Goal: Register for event/course

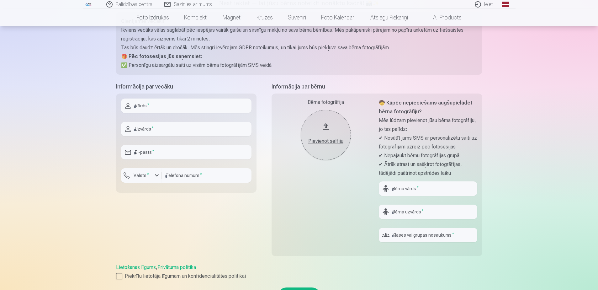
scroll to position [94, 0]
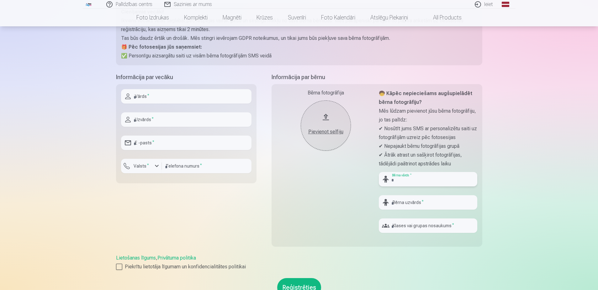
click at [414, 179] on input "text" at bounding box center [428, 179] width 98 height 14
click at [191, 95] on input "text" at bounding box center [186, 96] width 130 height 14
type input "*****"
click at [162, 118] on input "text" at bounding box center [186, 119] width 130 height 14
type input "*"
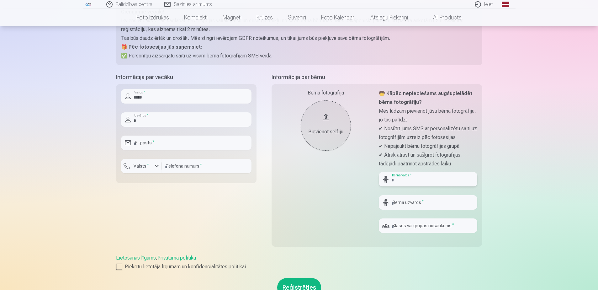
click at [400, 180] on input "text" at bounding box center [428, 179] width 98 height 14
type input "*******"
click at [423, 204] on input "text" at bounding box center [428, 202] width 98 height 14
type input "*******"
click at [411, 227] on input "text" at bounding box center [428, 225] width 98 height 14
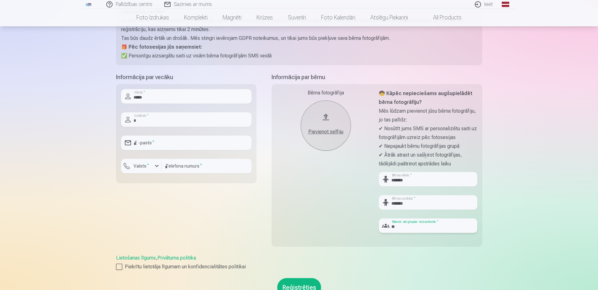
type input "**"
click at [174, 166] on input "number" at bounding box center [207, 166] width 90 height 14
type input "********"
click at [145, 124] on input "*" at bounding box center [186, 119] width 130 height 14
type input "*********"
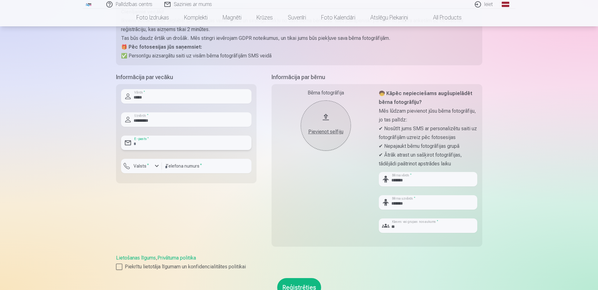
click at [164, 144] on input "email" at bounding box center [186, 143] width 130 height 14
click at [174, 144] on input "**********" at bounding box center [186, 143] width 130 height 14
click at [174, 145] on input "**********" at bounding box center [186, 143] width 130 height 14
type input "**********"
click at [118, 265] on div at bounding box center [119, 266] width 6 height 6
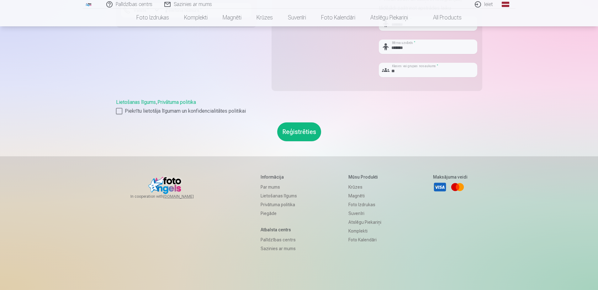
scroll to position [251, 0]
click at [300, 134] on button "Reģistrēties" at bounding box center [299, 130] width 44 height 19
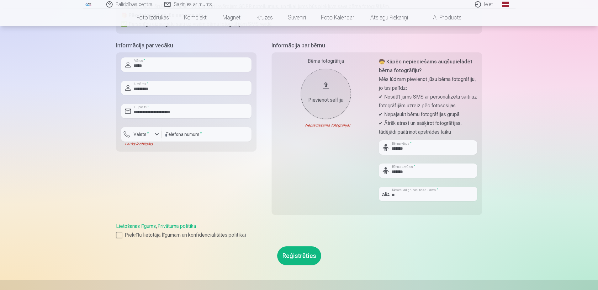
scroll to position [125, 0]
click at [156, 133] on div "button" at bounding box center [157, 135] width 8 height 8
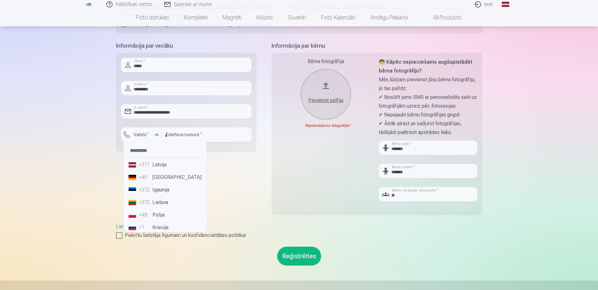
click at [158, 164] on li "+371 Latvija" at bounding box center [165, 164] width 78 height 13
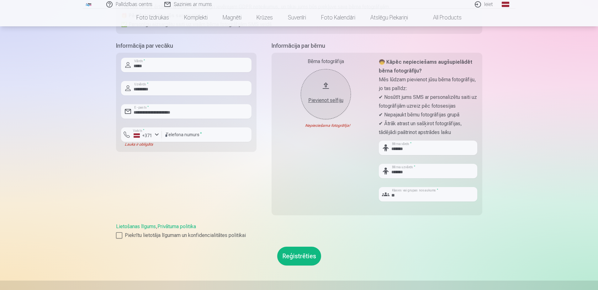
click at [295, 256] on button "Reģistrēties" at bounding box center [299, 256] width 44 height 19
click at [324, 97] on div "Pievienot selfiju" at bounding box center [326, 101] width 38 height 8
click at [300, 254] on button "Reģistrēties" at bounding box center [299, 256] width 44 height 19
click at [296, 257] on button "Reģistrēties" at bounding box center [299, 256] width 44 height 19
click at [321, 97] on div "Pievienot selfiju" at bounding box center [326, 101] width 38 height 8
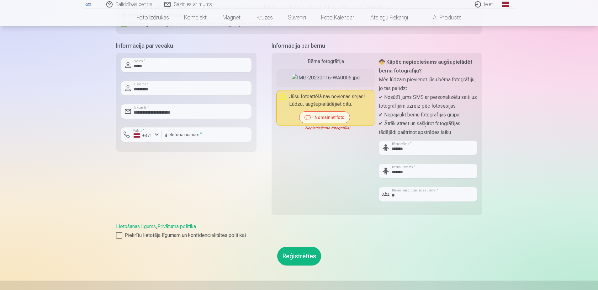
click at [335, 123] on button "Nomainiet foto" at bounding box center [325, 117] width 50 height 11
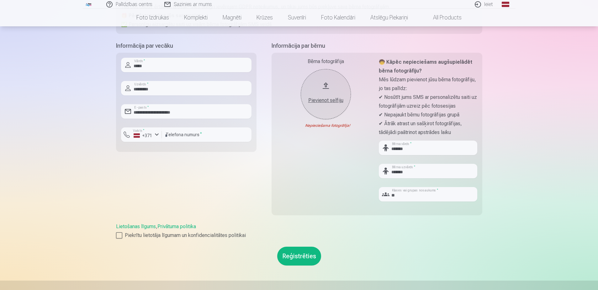
click at [318, 94] on div "Pievienot selfiju" at bounding box center [326, 98] width 38 height 11
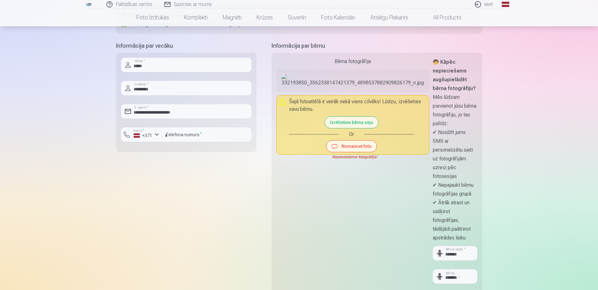
click at [330, 152] on button "Nomainiet foto" at bounding box center [352, 146] width 50 height 11
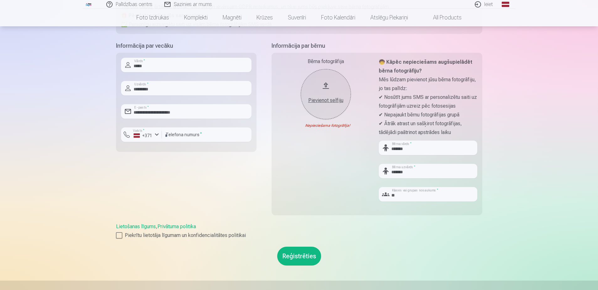
click at [322, 99] on div "Pievienot selfiju" at bounding box center [326, 101] width 38 height 8
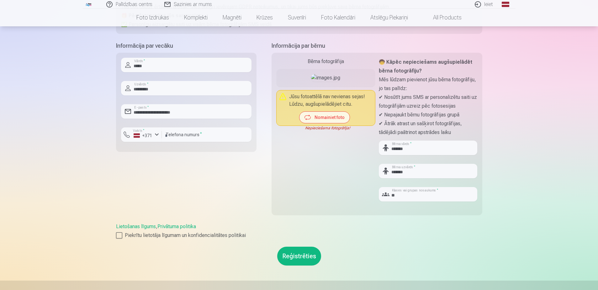
click at [335, 123] on button "Nomainiet foto" at bounding box center [325, 117] width 50 height 11
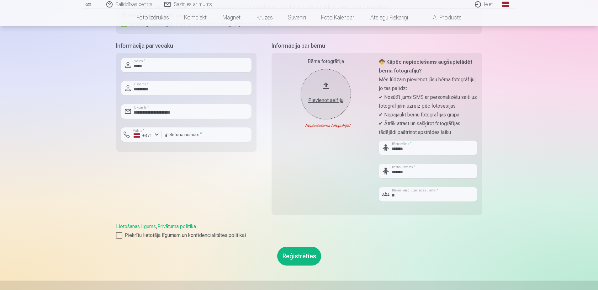
click at [333, 89] on button "Pievienot selfiju" at bounding box center [326, 94] width 50 height 50
click at [0, 0] on div "Nederīgs foto formāts!" at bounding box center [0, 0] width 0 height 0
click at [327, 99] on div "Pievienot selfiju" at bounding box center [326, 101] width 38 height 8
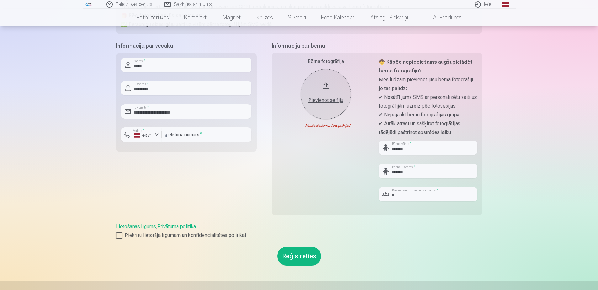
click at [301, 254] on button "Reģistrēties" at bounding box center [299, 256] width 44 height 19
click at [328, 89] on button "Pievienot selfiju" at bounding box center [326, 94] width 50 height 50
click at [319, 98] on div "Pievienot selfiju" at bounding box center [326, 101] width 38 height 8
click at [324, 78] on button "Pievienot selfiju" at bounding box center [326, 94] width 50 height 50
click at [332, 95] on div "Pievienot selfiju" at bounding box center [326, 98] width 38 height 11
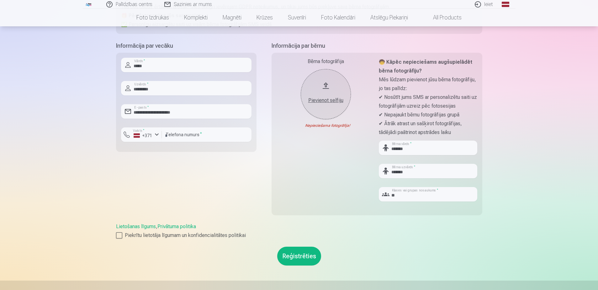
click at [327, 93] on div "Pievienot selfiju" at bounding box center [326, 98] width 38 height 11
click at [298, 258] on button "Reģistrēties" at bounding box center [299, 256] width 44 height 19
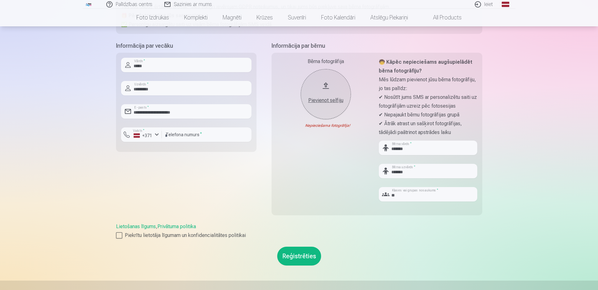
click at [298, 258] on button "Reģistrēties" at bounding box center [299, 256] width 44 height 19
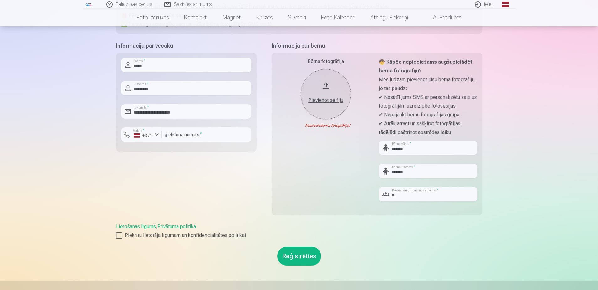
click at [298, 258] on button "Reģistrēties" at bounding box center [299, 256] width 44 height 19
click at [327, 94] on div "Pievienot selfiju" at bounding box center [326, 98] width 38 height 11
